Goal: Task Accomplishment & Management: Complete application form

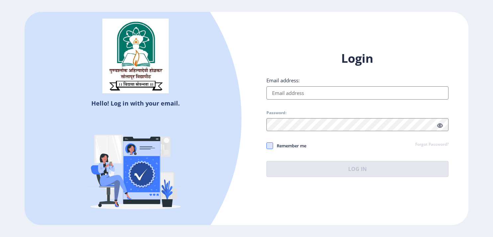
type input "kiranlandage@gmail.com"
click at [271, 146] on span at bounding box center [269, 146] width 7 height 7
click at [267, 146] on input "Remember me" at bounding box center [266, 146] width 0 height 0
checkbox input "true"
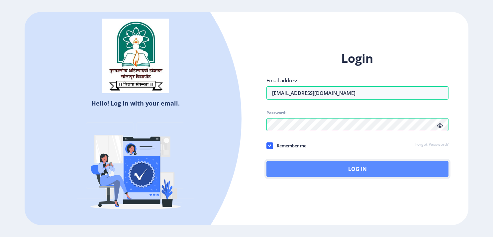
click at [284, 166] on button "Log In" at bounding box center [357, 169] width 182 height 16
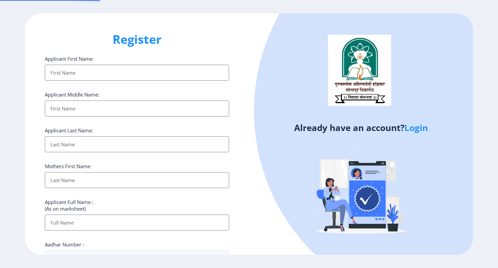
select select
